Goal: Task Accomplishment & Management: Manage account settings

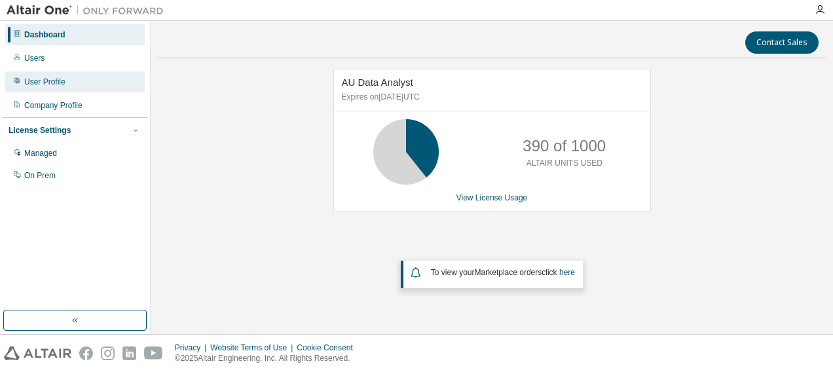
click at [63, 87] on div "User Profile" at bounding box center [75, 81] width 140 height 21
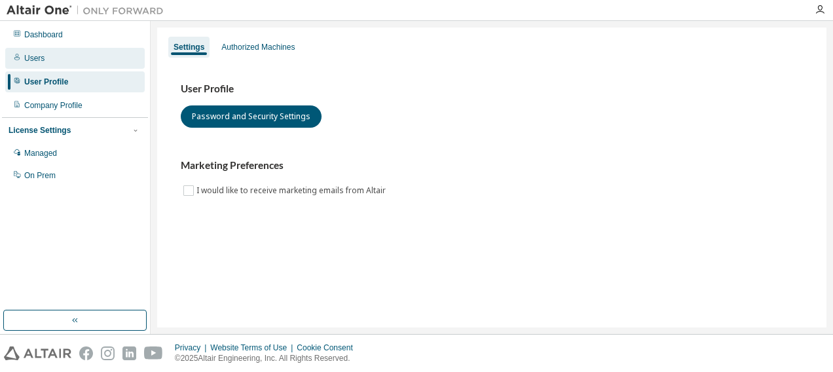
click at [40, 63] on div "Users" at bounding box center [34, 58] width 20 height 10
